Goal: Find specific page/section: Locate a particular part of the current website

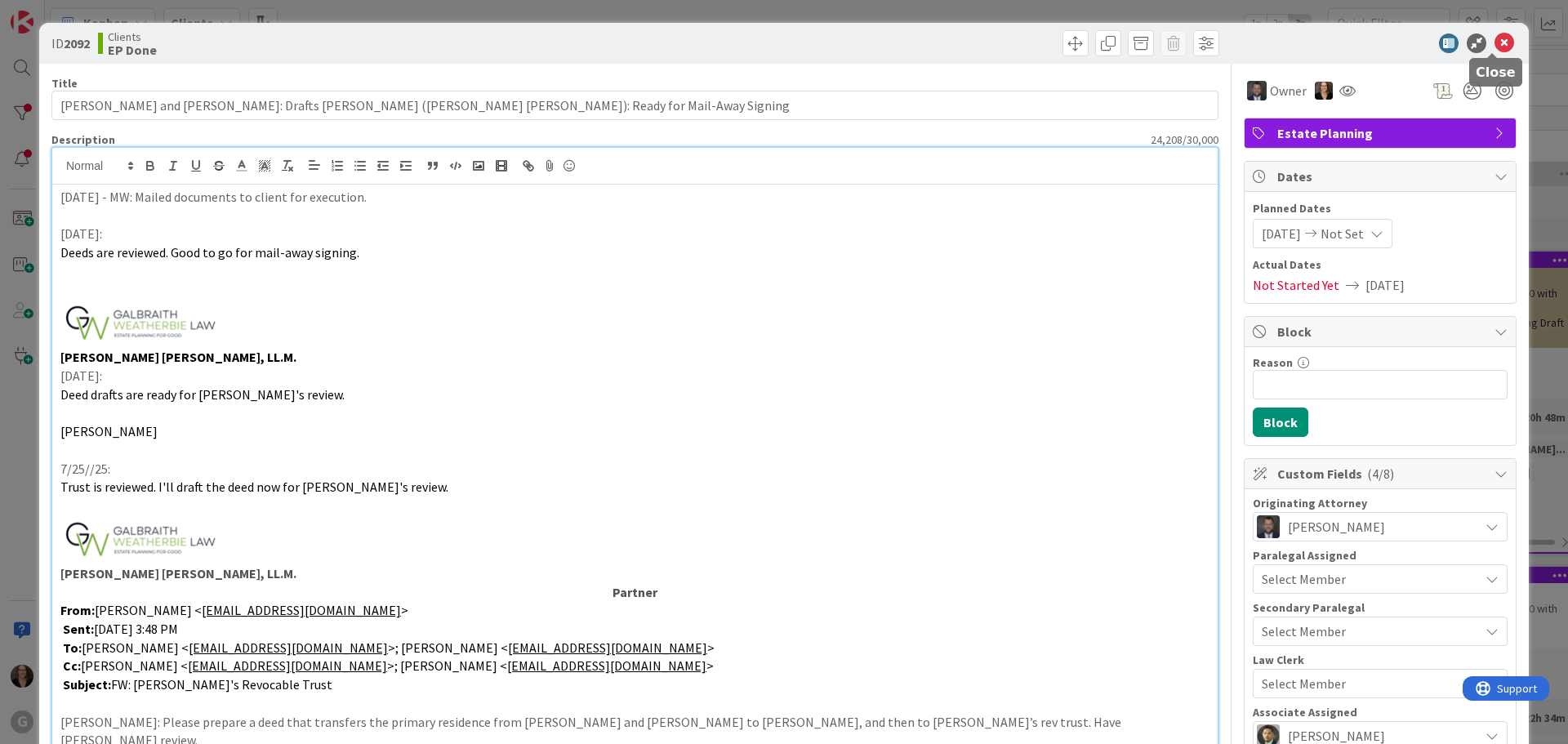
drag, startPoint x: 1489, startPoint y: 42, endPoint x: 1409, endPoint y: 69, distance: 84.4
click at [1495, 43] on icon at bounding box center [1504, 42] width 19 height 19
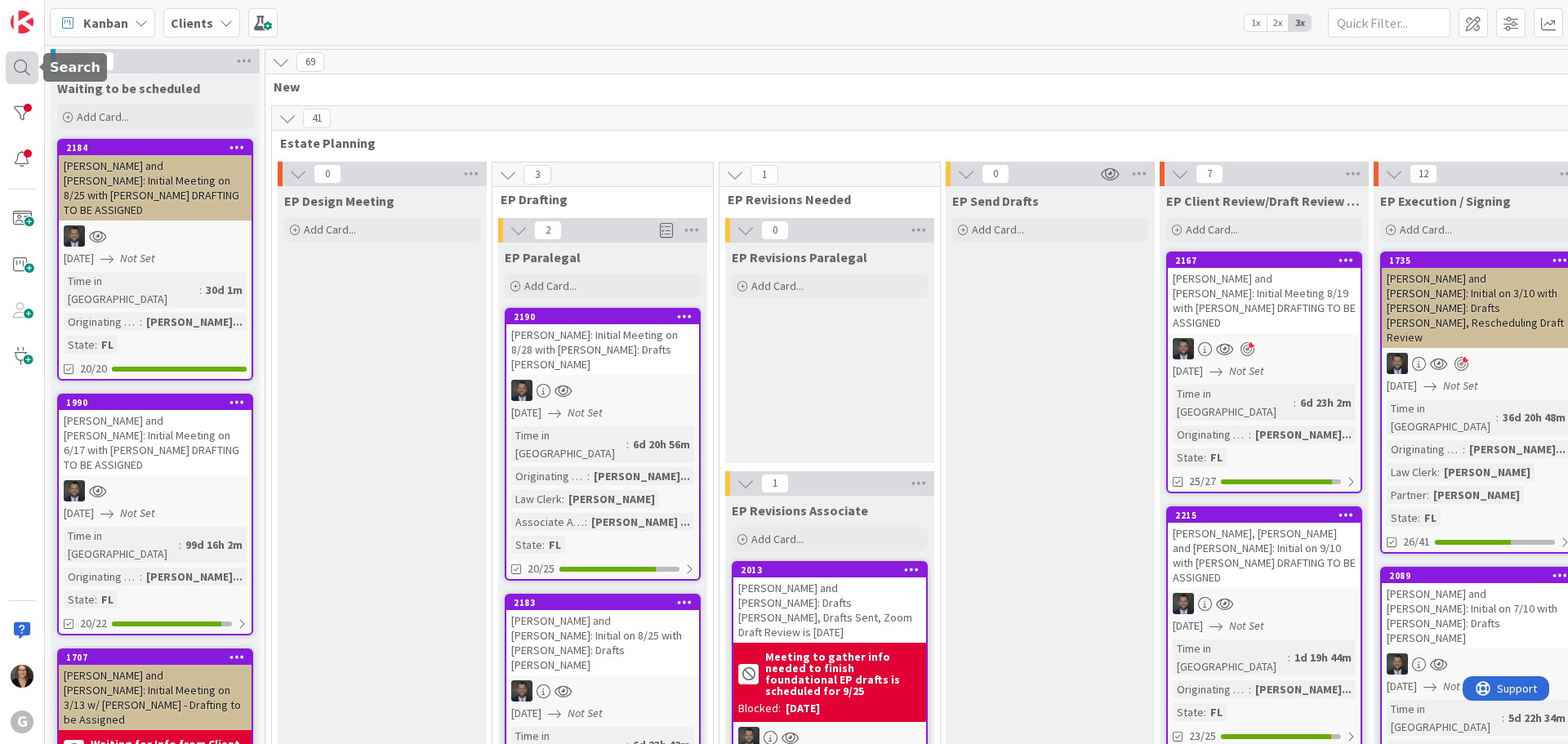
click at [19, 67] on div at bounding box center [21, 67] width 32 height 32
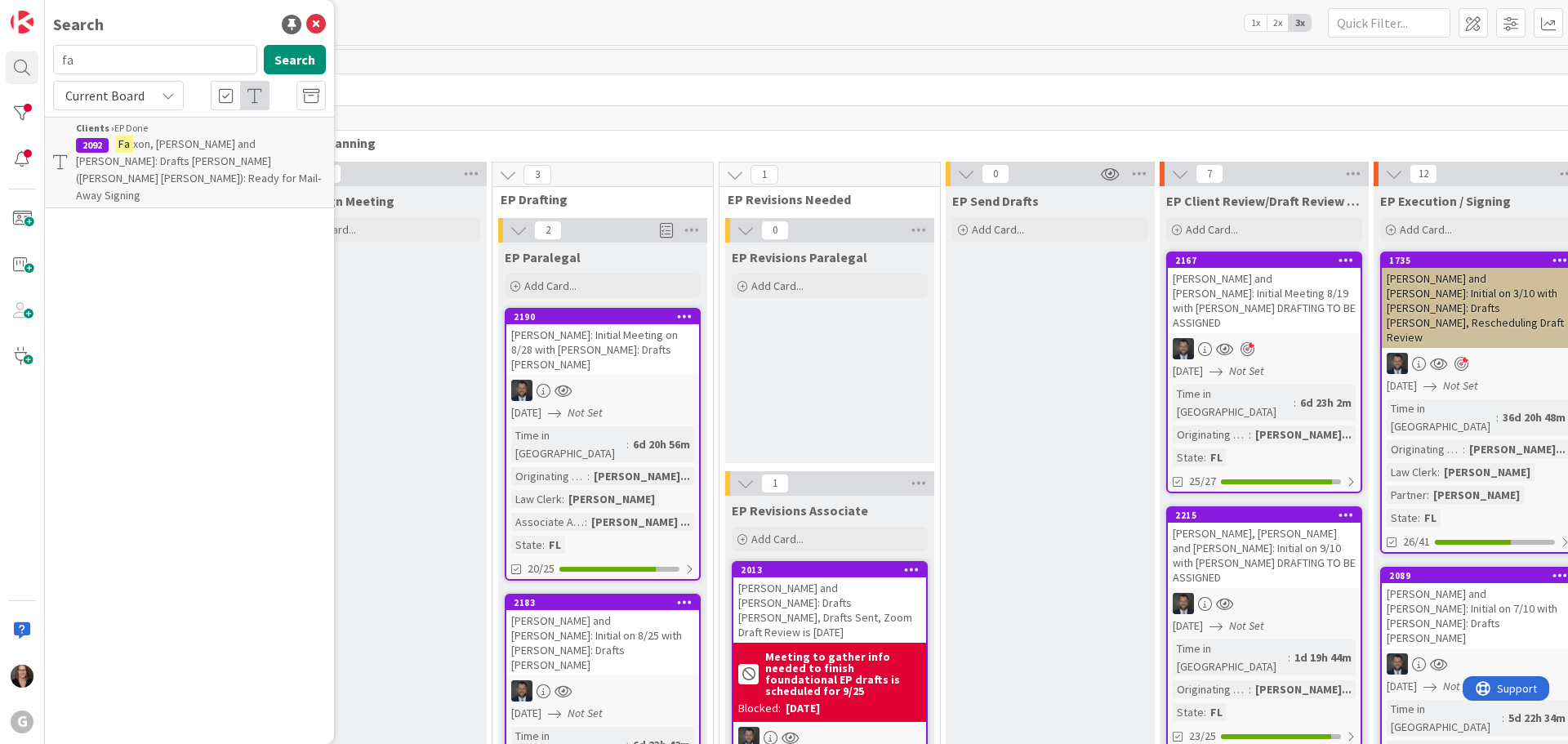
type input "f"
type input "Knight"
click at [307, 55] on button "Search" at bounding box center [294, 60] width 62 height 30
click at [205, 147] on span ", [PERSON_NAME] and [PERSON_NAME]: Initial on 8/25 with [PERSON_NAME]: Drafts […" at bounding box center [173, 160] width 195 height 49
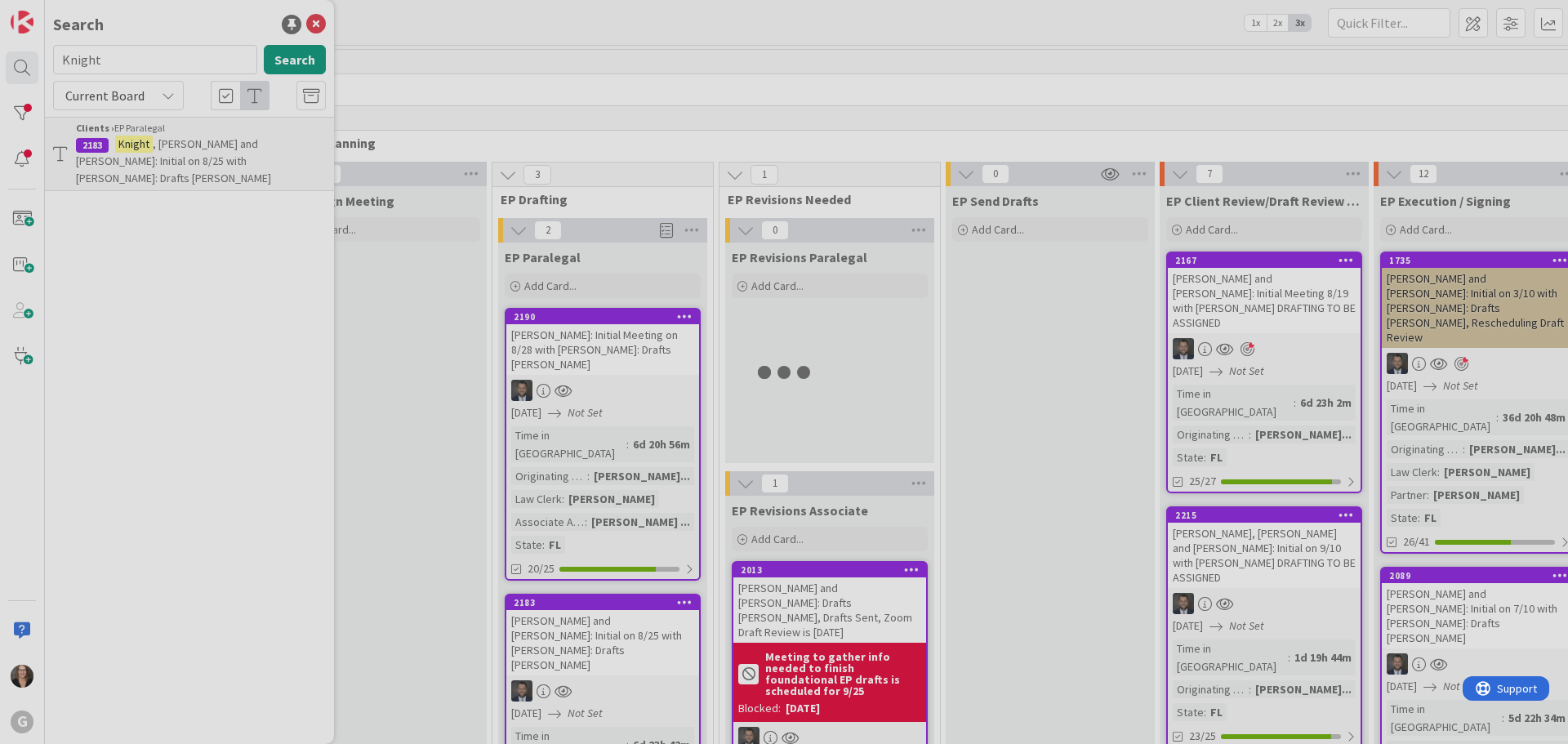
click at [205, 147] on div at bounding box center [784, 372] width 1568 height 744
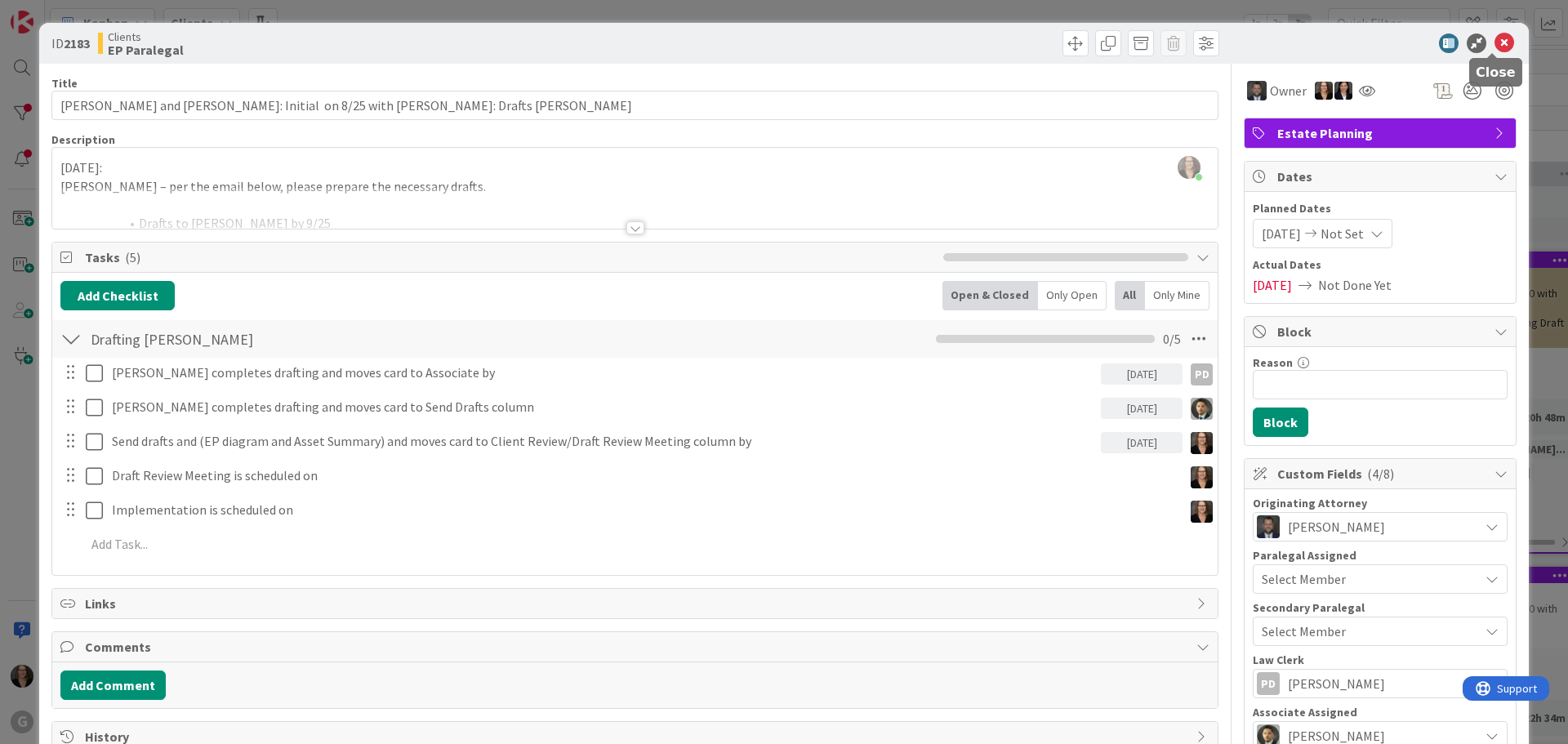
click at [1495, 40] on icon at bounding box center [1504, 42] width 19 height 19
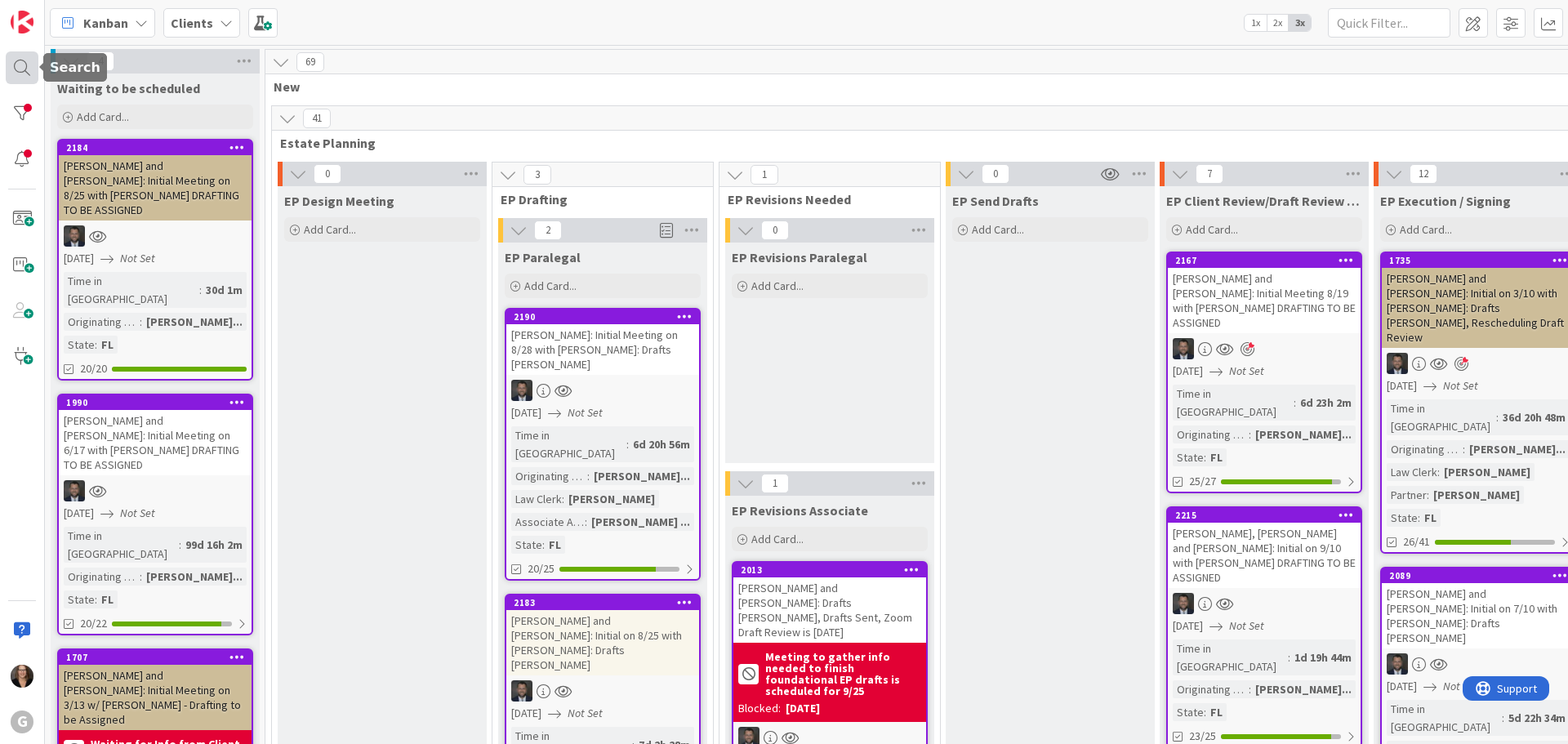
click at [22, 67] on div at bounding box center [21, 67] width 32 height 32
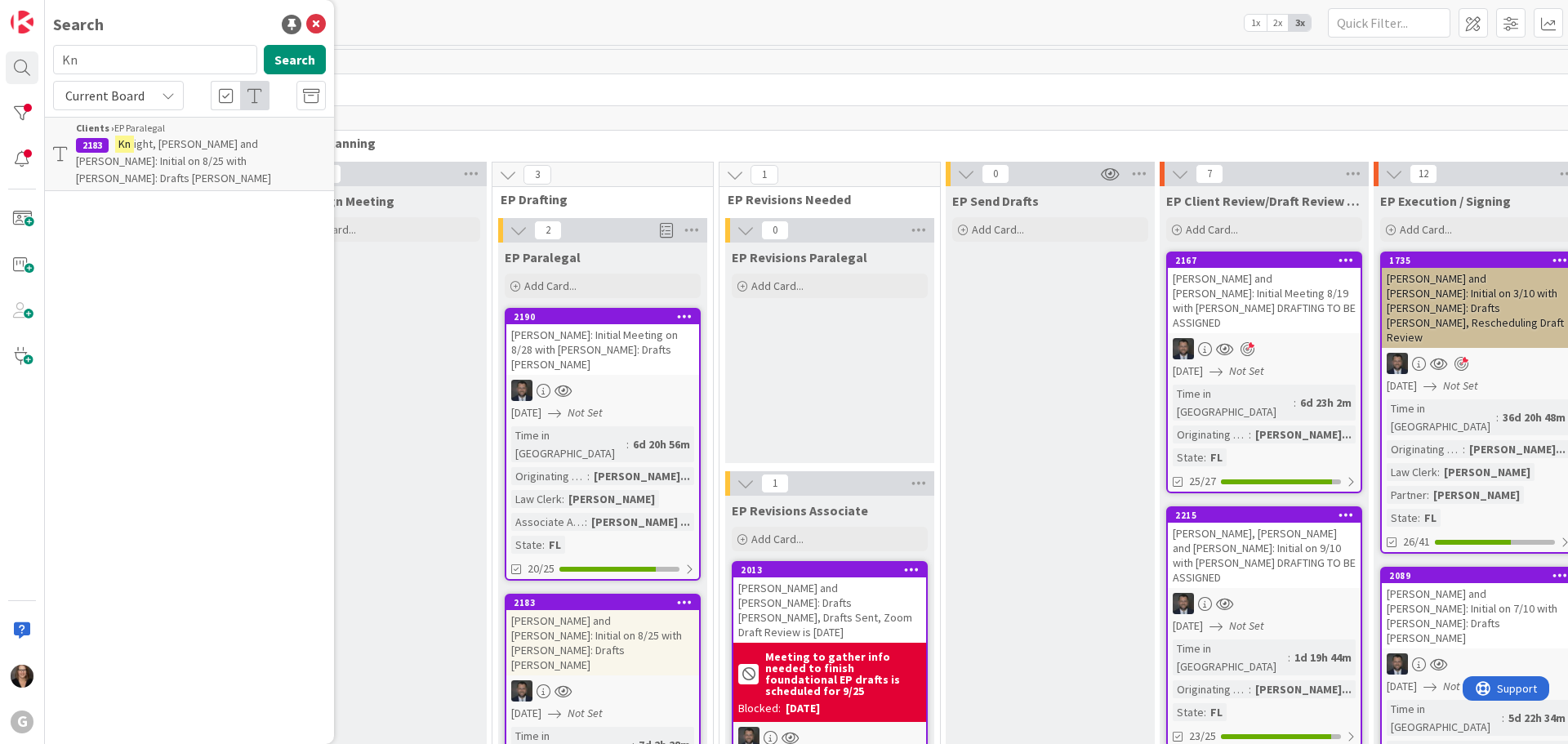
type input "K"
type input "[PERSON_NAME]"
click at [146, 144] on mark "[PERSON_NAME]" at bounding box center [158, 144] width 86 height 18
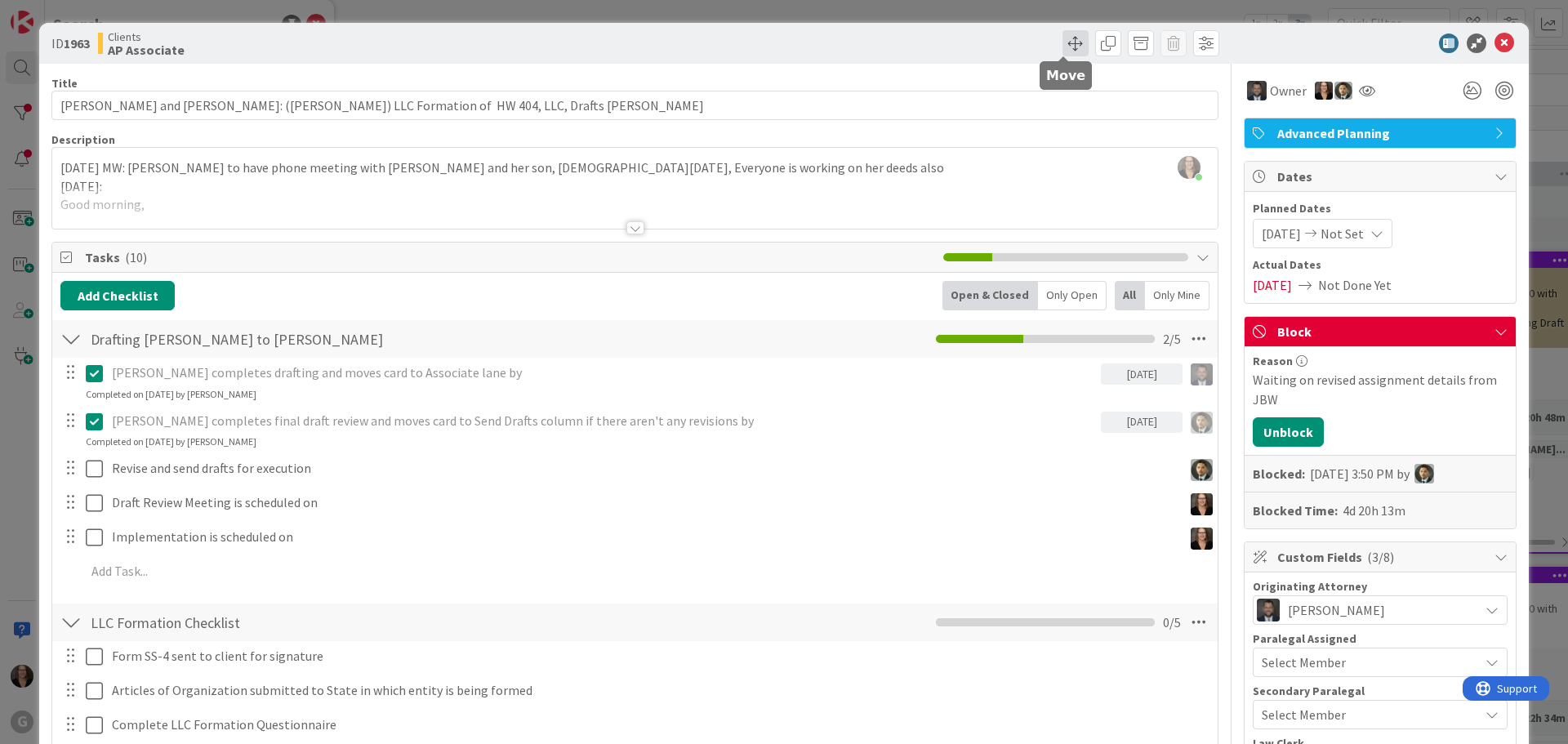
click at [1063, 40] on span at bounding box center [1076, 43] width 26 height 26
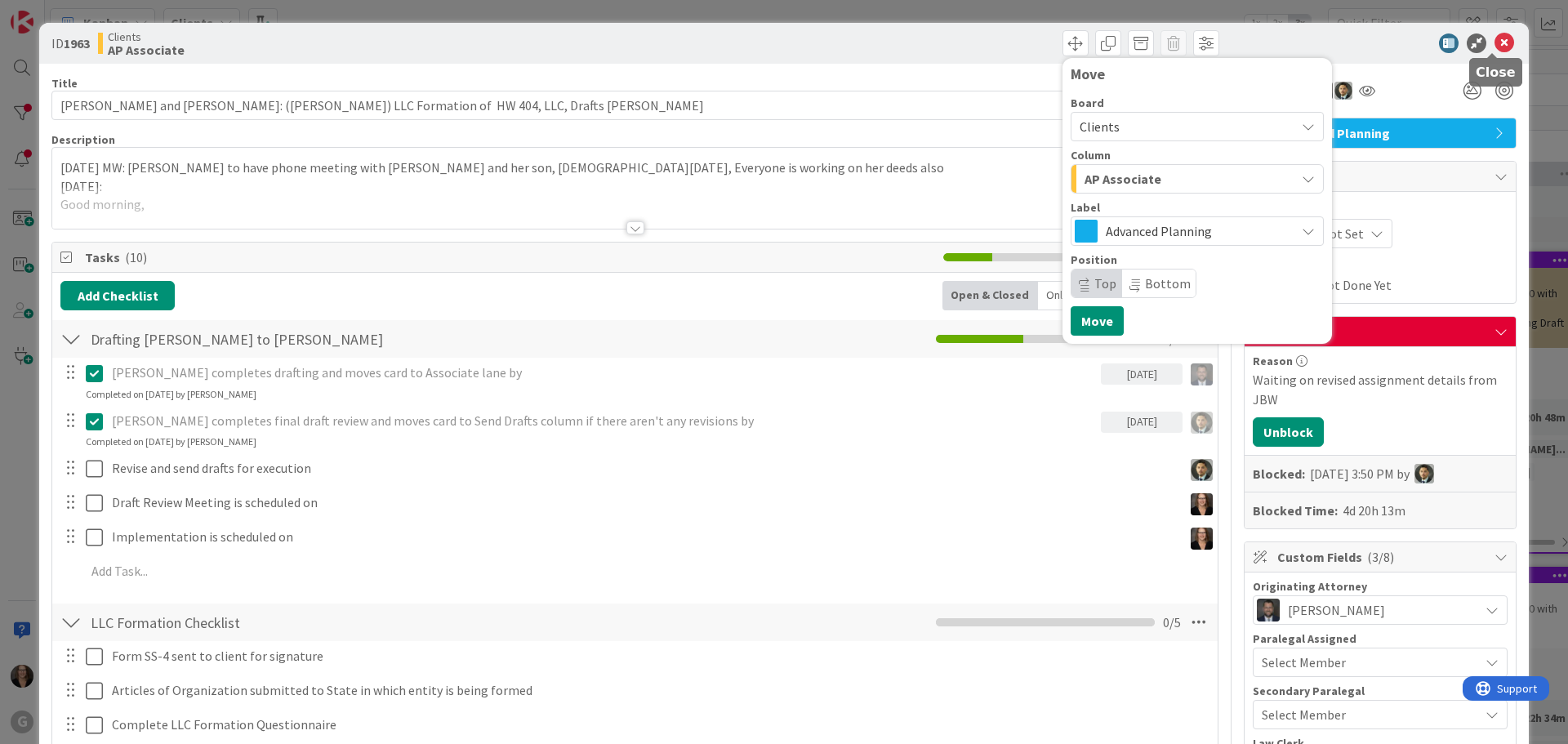
click at [1495, 43] on icon at bounding box center [1504, 42] width 19 height 19
